Goal: Complete application form: Complete application form

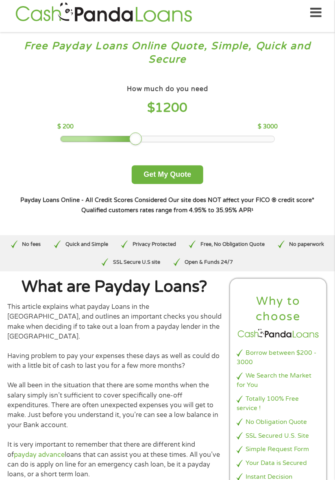
scroll to position [7, 0]
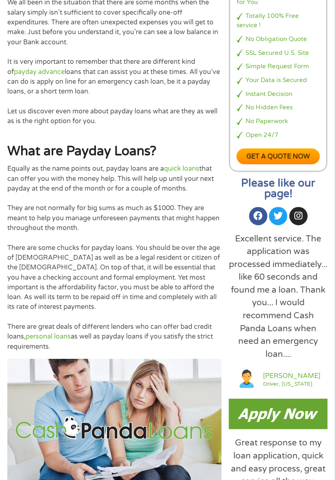
click at [296, 405] on img at bounding box center [278, 413] width 98 height 31
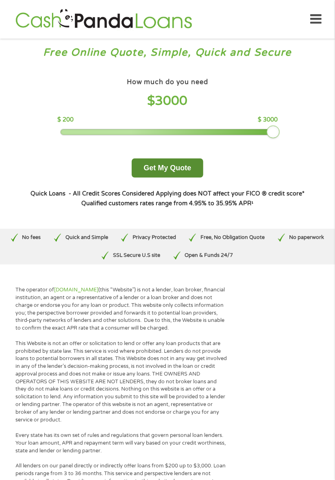
click at [188, 175] on button "Get My Quote" at bounding box center [167, 167] width 71 height 19
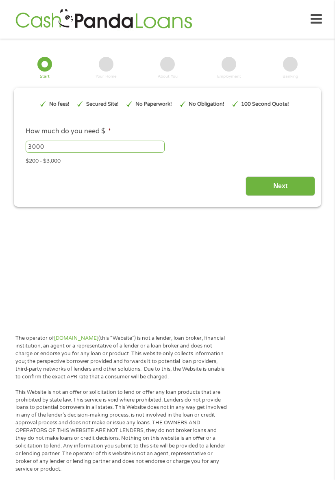
type input "Cj0KCQjwzt_FBhCEARIsAJGFWVkyR5c8GvrWgbn1rCJPMnLTLe8p8JeHAaTGzO3xZfB-TcUSWcOnE3w…"
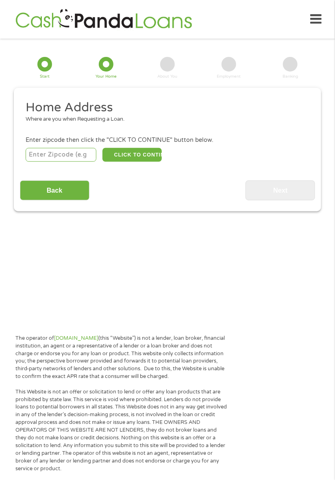
scroll to position [10, 0]
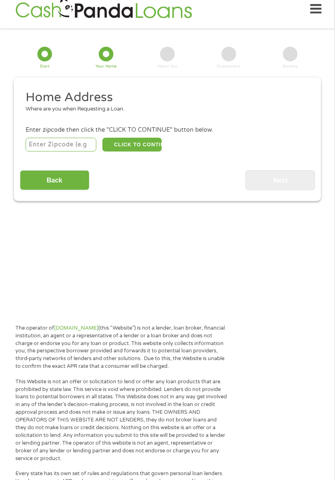
click at [77, 146] on input "number" at bounding box center [61, 145] width 71 height 14
type input "46312"
click at [146, 142] on button "CLICK TO CONTINUE" at bounding box center [131, 145] width 59 height 14
type input "46312"
type input "East [GEOGRAPHIC_DATA]"
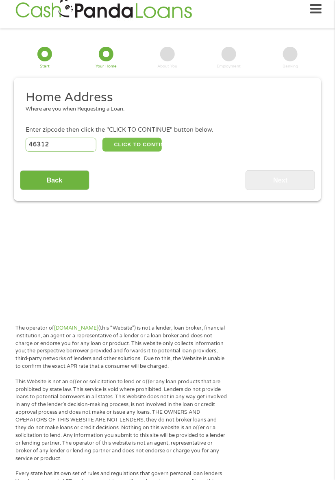
select select "[US_STATE]"
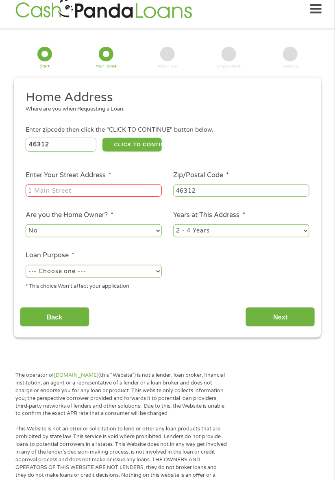
click at [146, 192] on input "Enter Your Street Address *" at bounding box center [94, 190] width 136 height 12
type input "[STREET_ADDRESS]"
click at [123, 236] on select "No Yes" at bounding box center [94, 230] width 136 height 13
select select "yes"
click at [26, 225] on select "No Yes" at bounding box center [94, 230] width 136 height 13
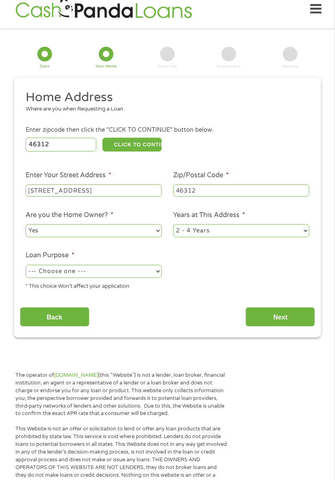
click at [282, 234] on select "1 Year or less 1 - 2 Years 2 - 4 Years Over 4 Years" at bounding box center [241, 230] width 136 height 13
select select "60months"
click at [173, 225] on select "1 Year or less 1 - 2 Years 2 - 4 Years Over 4 Years" at bounding box center [241, 230] width 136 height 13
click at [160, 273] on select "--- Choose one --- Pay Bills Debt Consolidation Home Improvement Major Purchase…" at bounding box center [94, 271] width 136 height 13
select select "other"
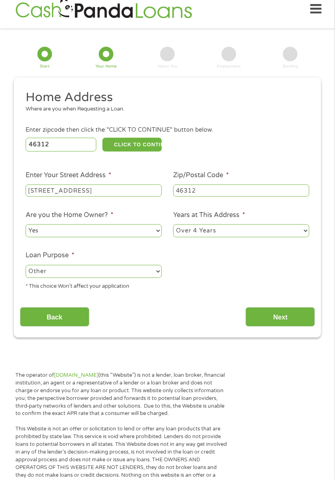
click at [26, 265] on select "--- Choose one --- Pay Bills Debt Consolidation Home Improvement Major Purchase…" at bounding box center [94, 271] width 136 height 13
click at [292, 318] on input "Next" at bounding box center [279, 317] width 69 height 20
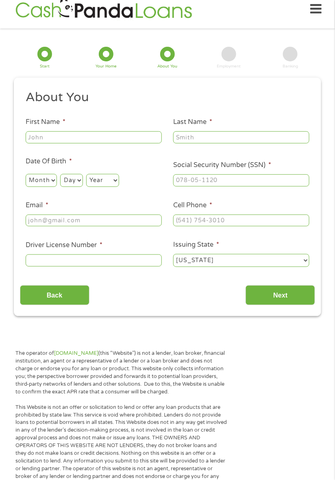
click at [142, 143] on input "First Name *" at bounding box center [94, 137] width 136 height 12
type input "[PERSON_NAME]"
click at [229, 132] on input "Last Name *" at bounding box center [241, 137] width 136 height 12
type input "[PERSON_NAME]"
click at [45, 175] on select "Month 1 2 3 4 5 6 7 8 9 10 11 12" at bounding box center [41, 180] width 31 height 13
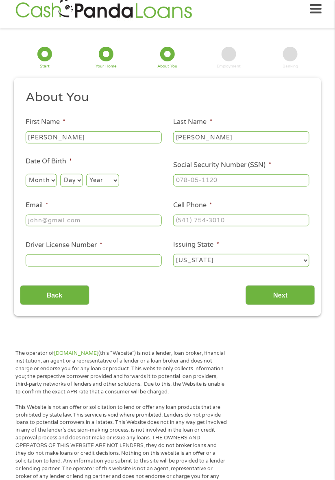
select select "7"
click at [26, 174] on select "Month 1 2 3 4 5 6 7 8 9 10 11 12" at bounding box center [41, 180] width 31 height 13
click at [71, 180] on select "Day 1 2 3 4 5 6 7 8 9 10 11 12 13 14 15 16 17 18 19 20 21 22 23 24 25 26 27 28 …" at bounding box center [71, 180] width 22 height 13
select select "30"
click at [60, 174] on select "Day 1 2 3 4 5 6 7 8 9 10 11 12 13 14 15 16 17 18 19 20 21 22 23 24 25 26 27 28 …" at bounding box center [71, 180] width 22 height 13
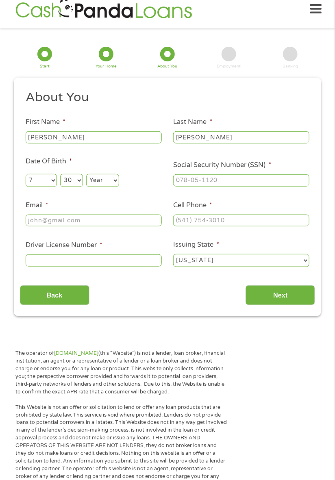
click at [107, 181] on select "Year [DATE] 2006 2005 2004 2003 2002 2001 2000 1999 1998 1997 1996 1995 1994 19…" at bounding box center [102, 180] width 33 height 13
select select "1978"
click at [86, 174] on select "Year [DATE] 2006 2005 2004 2003 2002 2001 2000 1999 1998 1997 1996 1995 1994 19…" at bounding box center [102, 180] width 33 height 13
click at [269, 180] on input "Social Security Number (SSN) *" at bounding box center [241, 180] width 136 height 12
type input "307-86-0152"
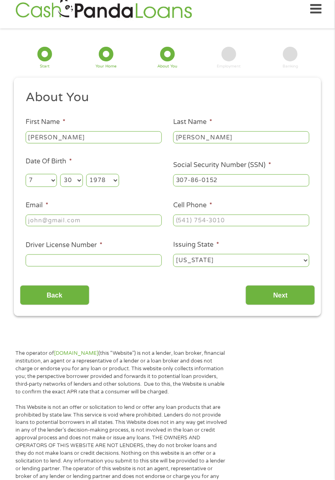
click at [144, 219] on input "Email *" at bounding box center [94, 220] width 136 height 12
type input "[EMAIL_ADDRESS][DOMAIN_NAME]"
type input "[PHONE_NUMBER]"
click at [136, 264] on input "Driver License Number *" at bounding box center [94, 260] width 136 height 12
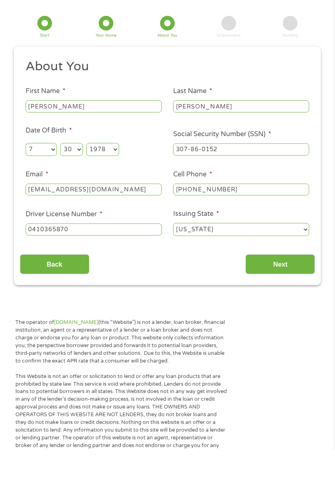
type input "0410365870"
click at [289, 297] on input "Next" at bounding box center [279, 295] width 69 height 20
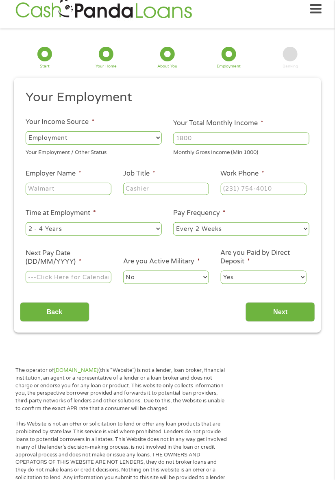
click at [124, 140] on select "--- Choose one --- Employment [DEMOGRAPHIC_DATA] Benefits" at bounding box center [94, 137] width 136 height 13
click at [26, 131] on select "--- Choose one --- Employment [DEMOGRAPHIC_DATA] Benefits" at bounding box center [94, 137] width 136 height 13
click at [280, 136] on input "Your Total Monthly Income *" at bounding box center [241, 138] width 136 height 12
type input "3900"
click at [89, 189] on input "Employer Name *" at bounding box center [69, 189] width 86 height 12
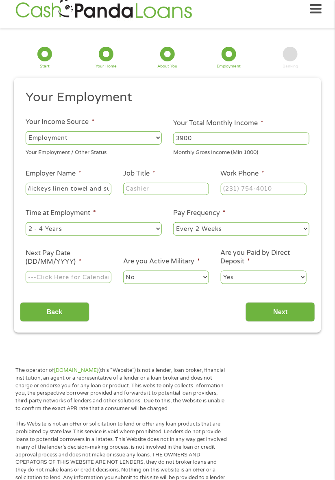
scroll to position [0, 20]
type input "Mickeys linen towel and supply"
click at [198, 192] on input "Job Title *" at bounding box center [166, 189] width 86 height 12
type input "Truck driver"
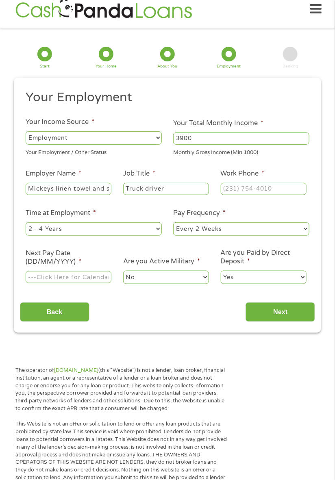
click at [266, 191] on input "Work Phone *" at bounding box center [264, 189] width 86 height 12
type input "[PHONE_NUMBER]"
click at [151, 227] on select "--- Choose one --- 1 Year or less 1 - 2 Years 2 - 4 Years Over 4 Years" at bounding box center [94, 228] width 136 height 13
select select "60months"
click at [26, 222] on select "--- Choose one --- 1 Year or less 1 - 2 Years 2 - 4 Years Over 4 Years" at bounding box center [94, 228] width 136 height 13
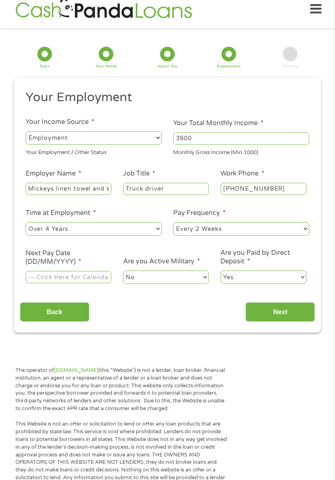
click at [105, 278] on input "Next Pay Date (DD/MM/YYYY) *" at bounding box center [69, 277] width 86 height 12
click at [97, 281] on input "Next Pay Date (DD/MM/YYYY) *" at bounding box center [69, 277] width 86 height 12
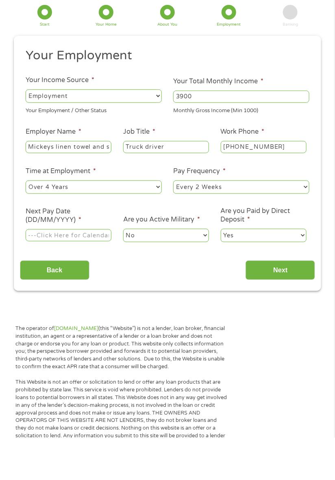
scroll to position [10, 0]
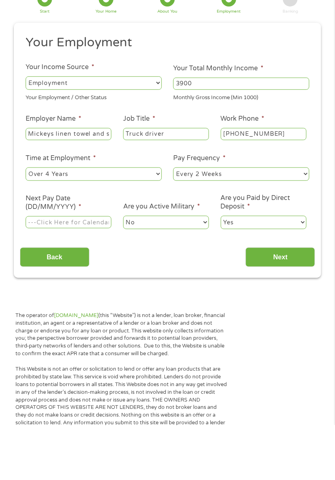
click at [91, 280] on input "Next Pay Date (DD/MM/YYYY) *" at bounding box center [69, 277] width 86 height 12
type input "[DATE]"
click at [298, 315] on input "Next" at bounding box center [279, 312] width 69 height 20
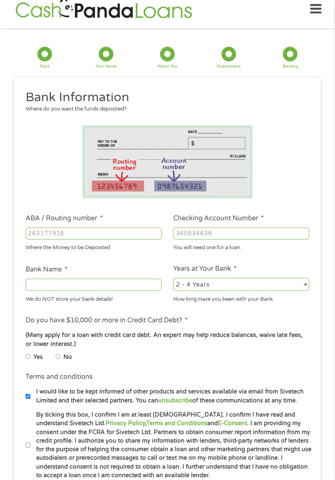
scroll to position [3, 3]
click at [60, 360] on input "No" at bounding box center [58, 357] width 5 height 10
radio input "true"
click at [143, 233] on input "ABA / Routing number *" at bounding box center [94, 233] width 136 height 12
click at [152, 235] on input "ABA / Routing number *" at bounding box center [94, 233] width 136 height 12
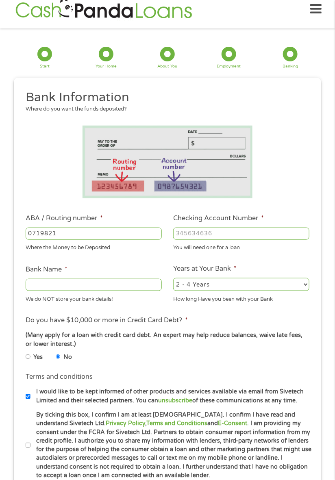
type input "0719821"
click at [246, 235] on input "Checking Account Number *" at bounding box center [241, 233] width 136 height 12
type input "4"
click at [137, 285] on input "Bank Name *" at bounding box center [94, 285] width 136 height 12
type input "Pnc bank"
